Goal: Task Accomplishment & Management: Use online tool/utility

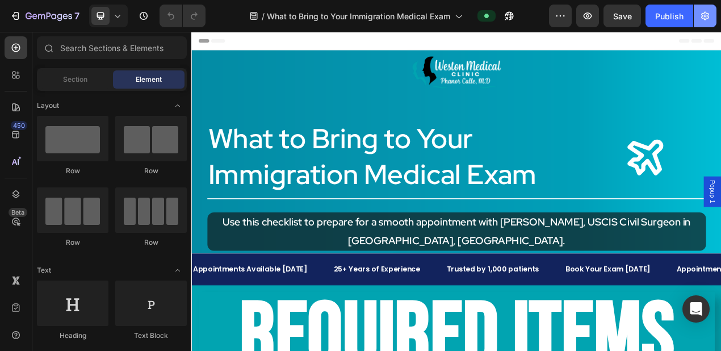
drag, startPoint x: 0, startPoint y: 0, endPoint x: 707, endPoint y: 18, distance: 707.0
click at [707, 17] on icon "button" at bounding box center [704, 15] width 11 height 11
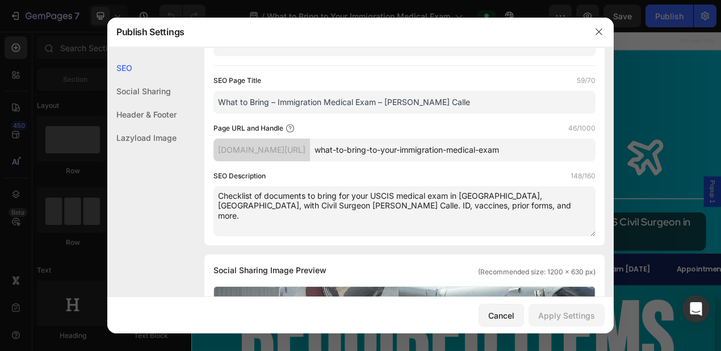
scroll to position [104, 0]
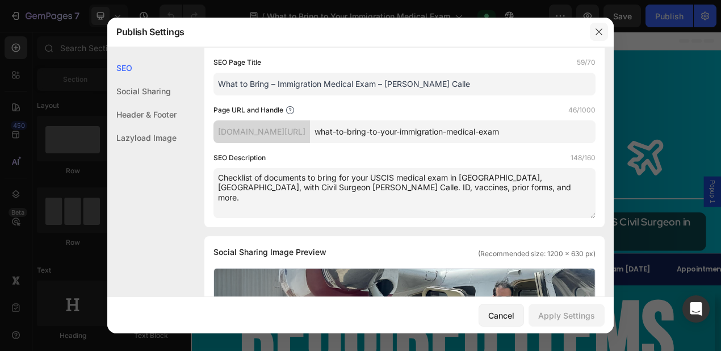
click at [598, 28] on icon "button" at bounding box center [598, 31] width 9 height 9
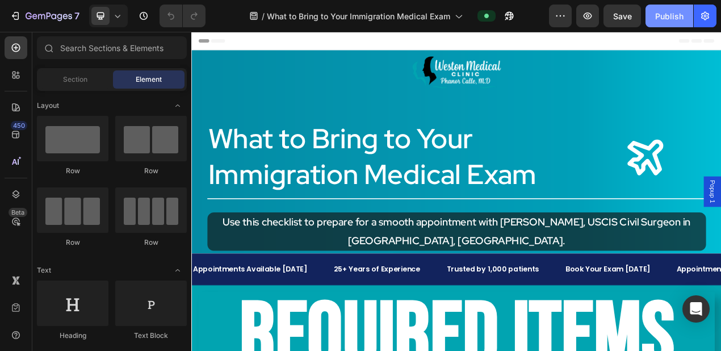
click at [675, 18] on div "Publish" at bounding box center [669, 16] width 28 height 12
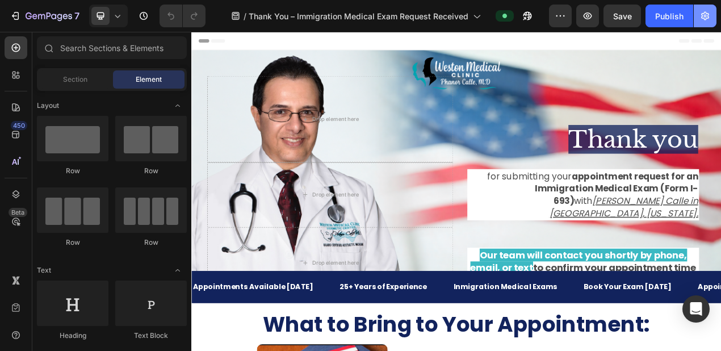
click at [707, 17] on icon "button" at bounding box center [704, 15] width 11 height 11
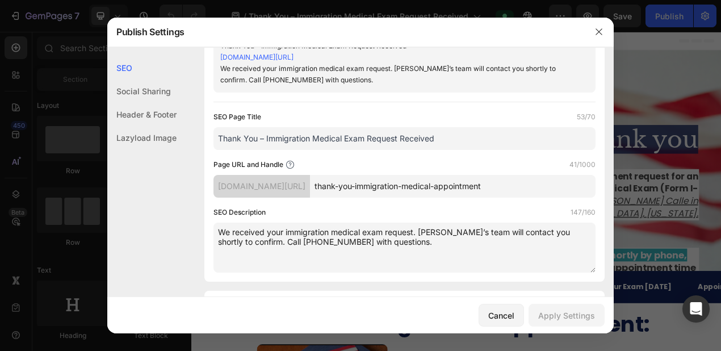
scroll to position [62, 0]
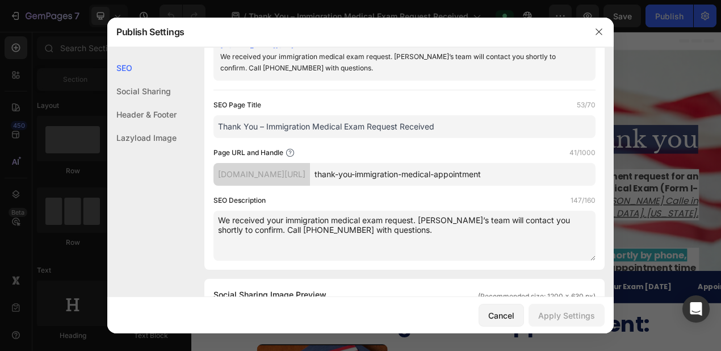
drag, startPoint x: 464, startPoint y: 127, endPoint x: 208, endPoint y: 123, distance: 256.0
click at [208, 123] on div "Search Result Preview Thank You – Immigration Medical Exam Request Received [DO…" at bounding box center [404, 131] width 400 height 275
paste input "Exam | [PERSON_NAME][GEOGRAPHIC_DATA]"
type input "Thank You – Immigration Exam | [PERSON_NAME][GEOGRAPHIC_DATA]"
drag, startPoint x: 440, startPoint y: 230, endPoint x: 209, endPoint y: 222, distance: 230.6
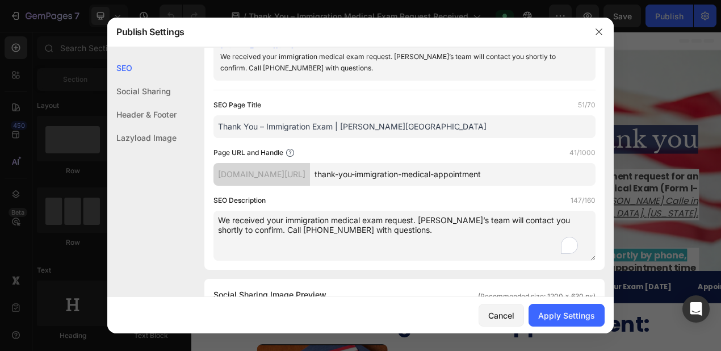
click at [209, 222] on div "Search Result Preview Thank You – Immigration Exam | [PERSON_NAME][GEOGRAPHIC_D…" at bounding box center [404, 131] width 400 height 275
paste textarea "Thank you for scheduling your Immigration Medical Exam with [PERSON_NAME] Calle…"
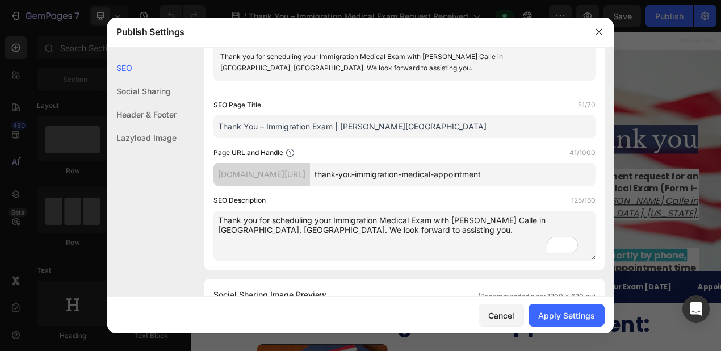
type textarea "Thank you for scheduling your Immigration Medical Exam with [PERSON_NAME] Calle…"
click at [561, 314] on div "Apply Settings" at bounding box center [566, 315] width 57 height 12
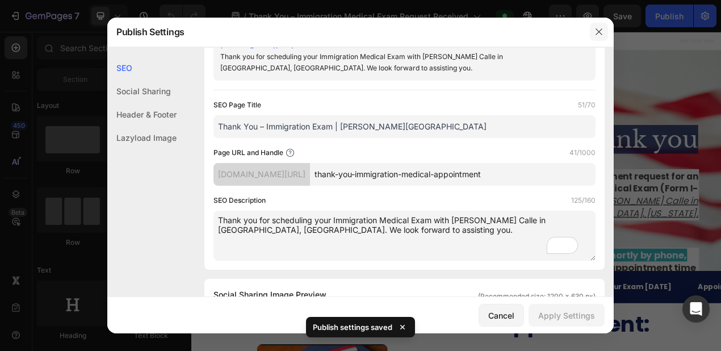
click at [601, 33] on icon "button" at bounding box center [598, 31] width 9 height 9
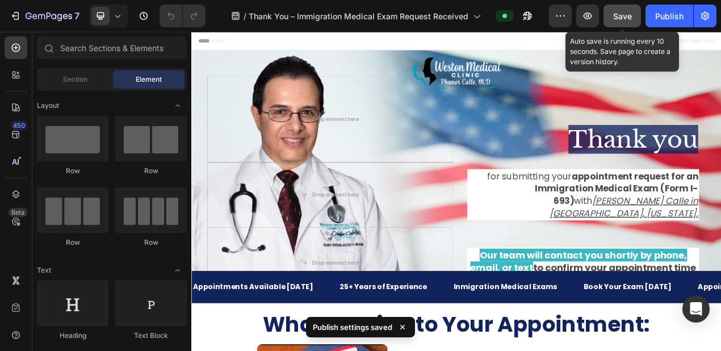
click at [620, 15] on span "Save" at bounding box center [622, 16] width 19 height 10
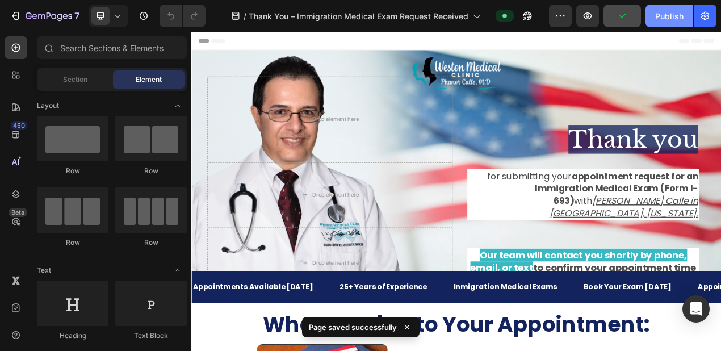
click at [674, 16] on div "Publish" at bounding box center [669, 16] width 28 height 12
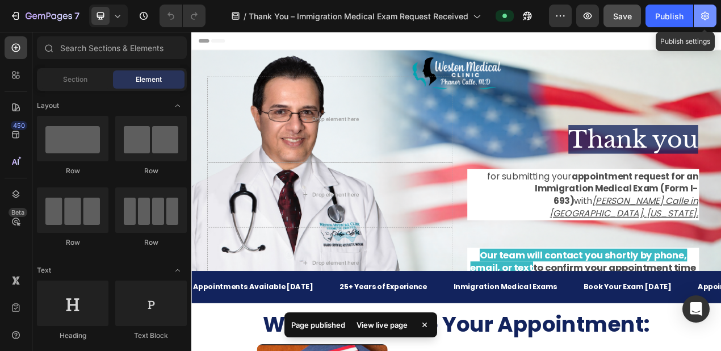
click at [709, 17] on icon "button" at bounding box center [704, 15] width 11 height 11
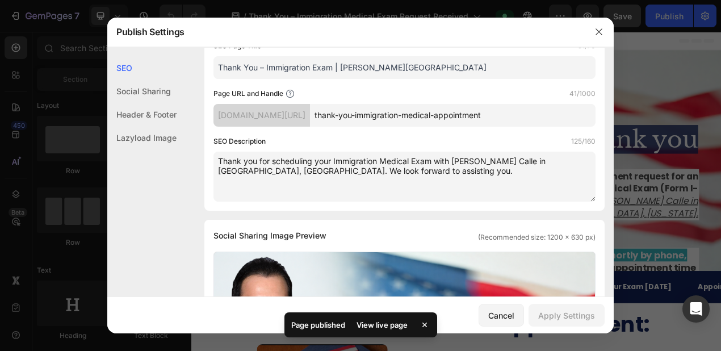
scroll to position [154, 0]
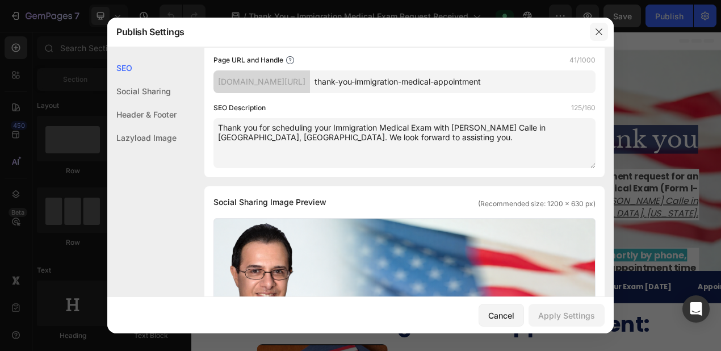
click at [599, 32] on icon "button" at bounding box center [598, 32] width 6 height 6
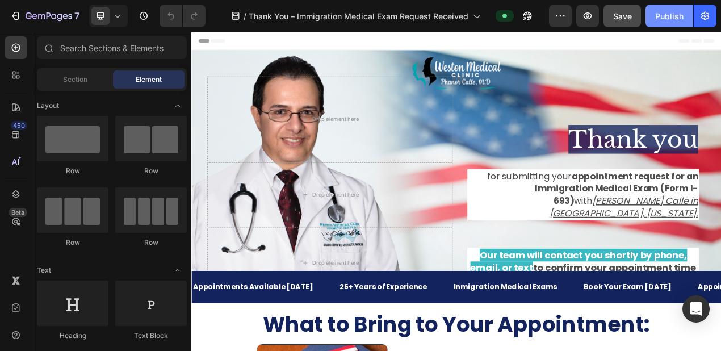
click at [665, 14] on div "Publish" at bounding box center [669, 16] width 28 height 12
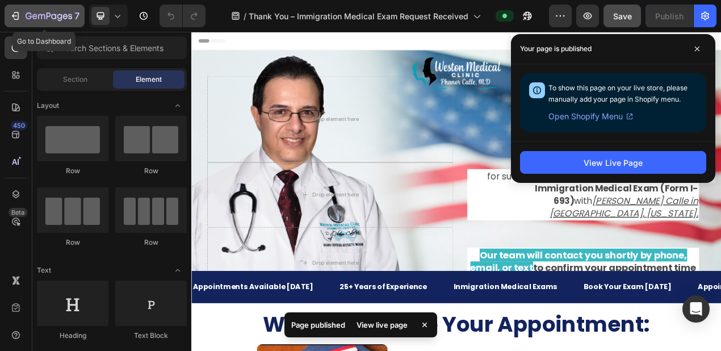
click at [15, 14] on icon "button" at bounding box center [15, 15] width 11 height 11
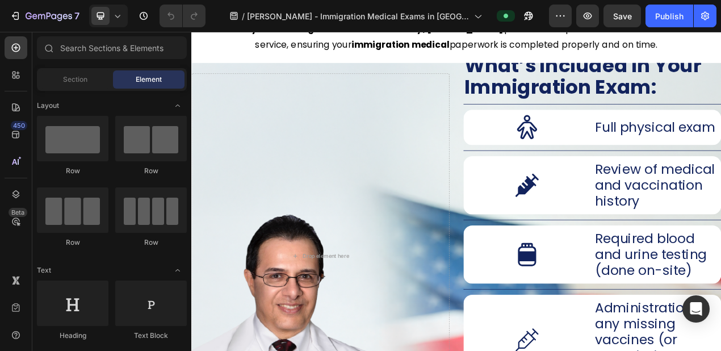
scroll to position [41, 0]
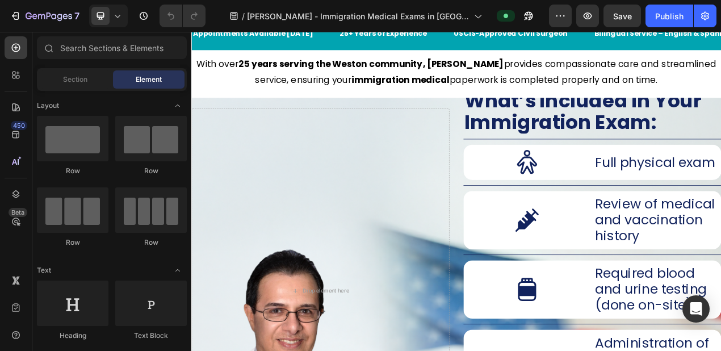
drag, startPoint x: 863, startPoint y: 97, endPoint x: 908, endPoint y: 56, distance: 60.7
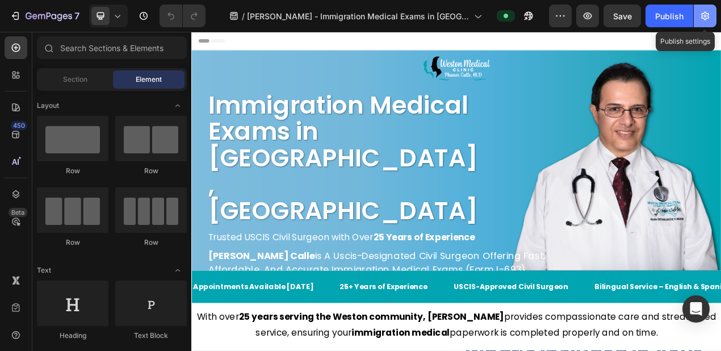
click at [713, 14] on button "button" at bounding box center [705, 16] width 23 height 23
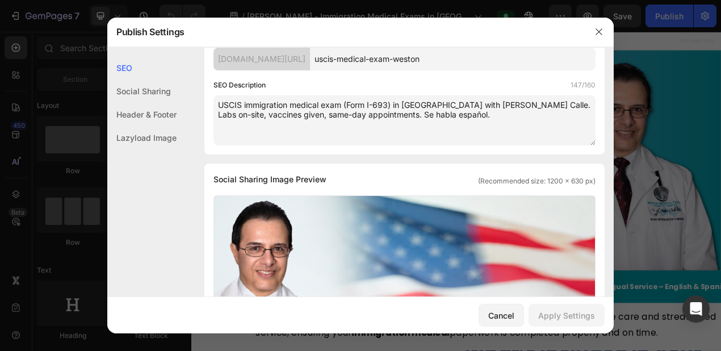
scroll to position [163, 0]
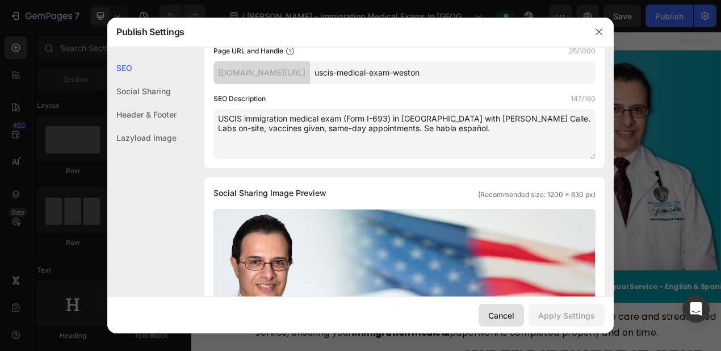
click at [496, 317] on div "Cancel" at bounding box center [501, 315] width 26 height 12
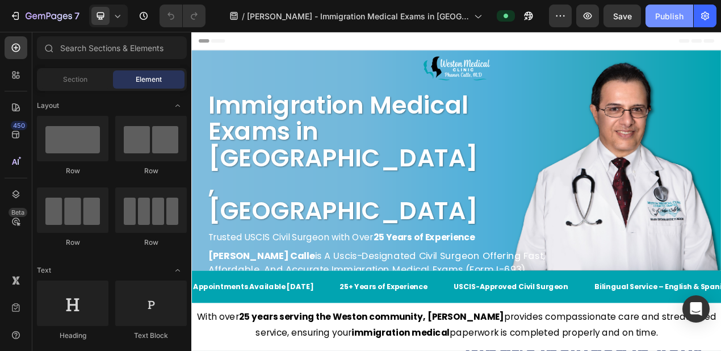
drag, startPoint x: 670, startPoint y: 15, endPoint x: 635, endPoint y: 13, distance: 35.2
click at [670, 15] on div "Publish" at bounding box center [669, 16] width 28 height 12
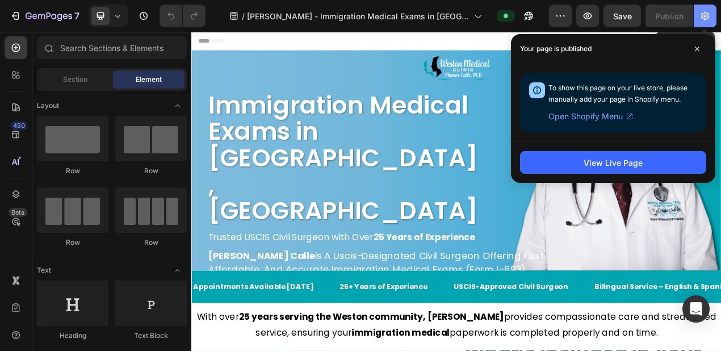
click at [702, 18] on icon "button" at bounding box center [705, 16] width 8 height 9
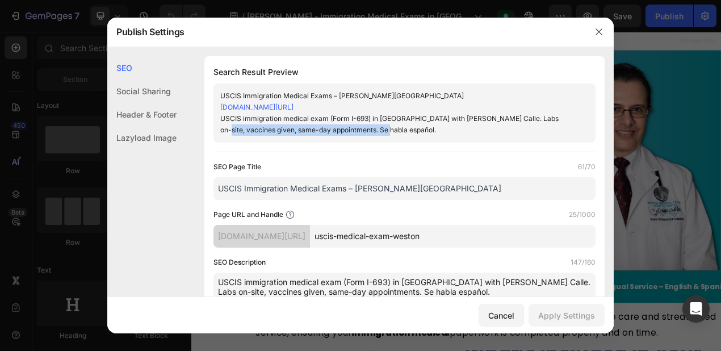
drag, startPoint x: 601, startPoint y: 115, endPoint x: 597, endPoint y: 143, distance: 28.2
drag, startPoint x: 597, startPoint y: 143, endPoint x: 539, endPoint y: 70, distance: 92.9
click at [528, 73] on h1 "Search Result Preview" at bounding box center [404, 72] width 382 height 14
